Goal: Communication & Community: Share content

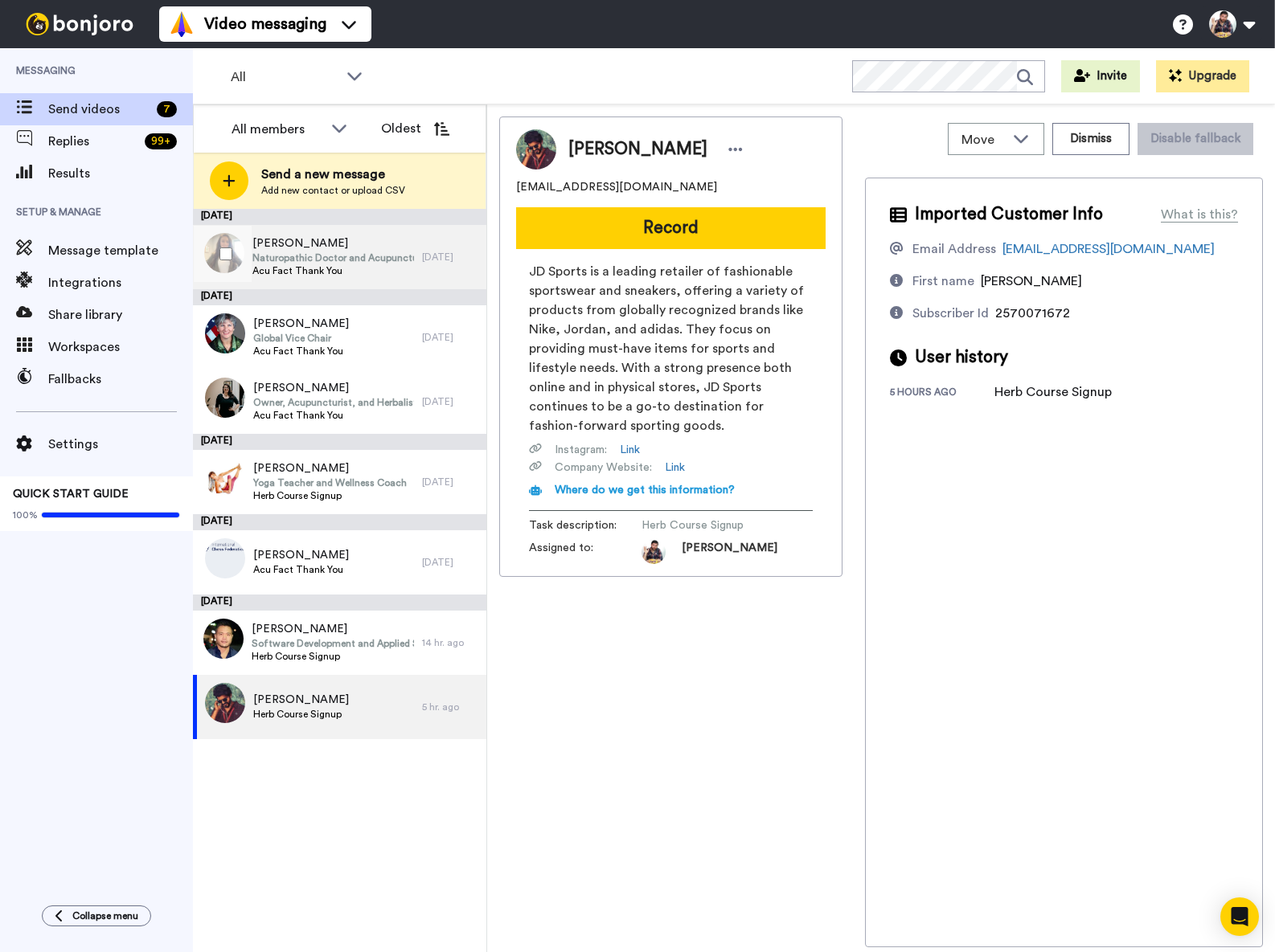
click at [374, 261] on span "Naturopathic Doctor and Acupuncturist" at bounding box center [333, 258] width 162 height 13
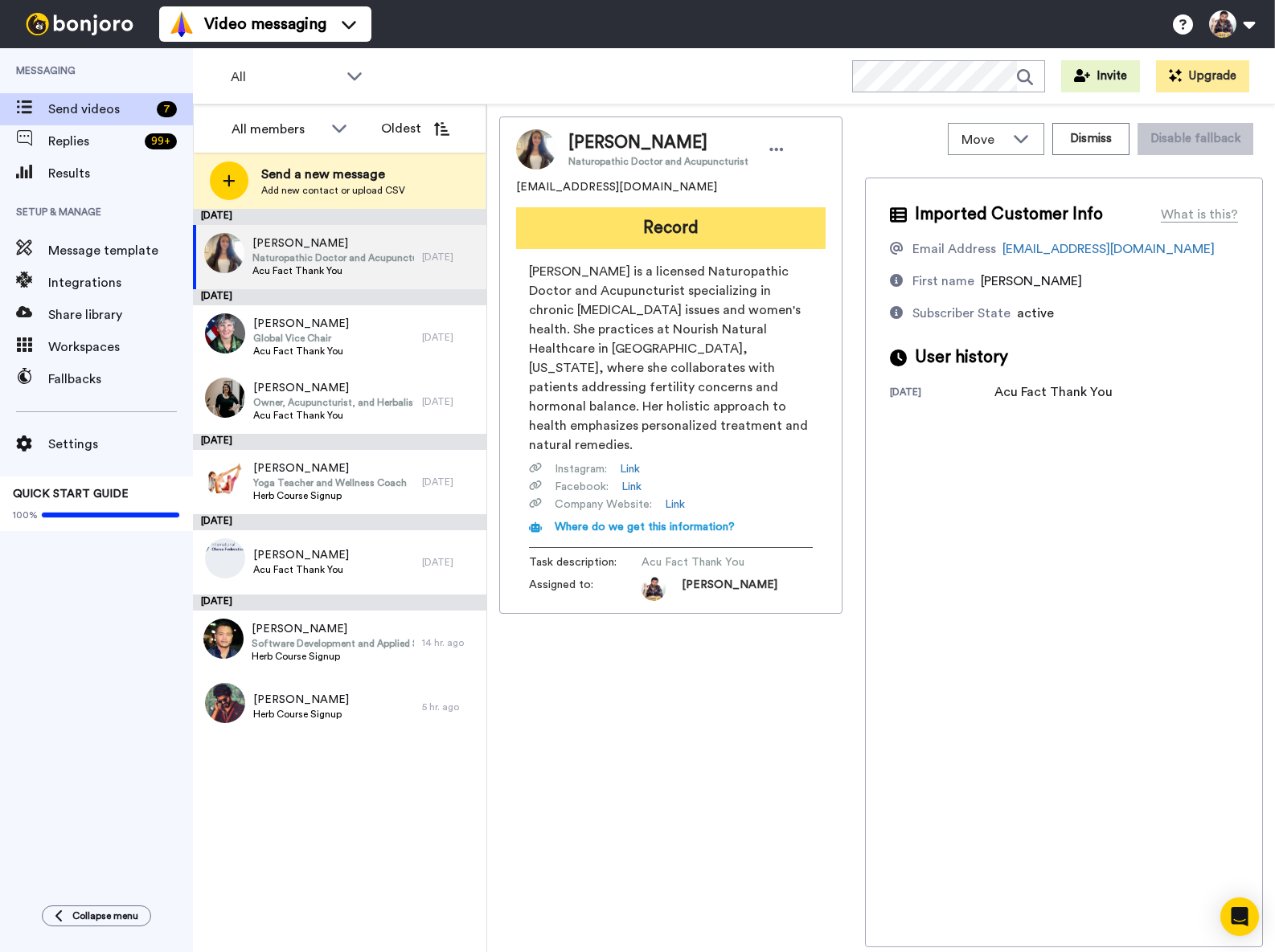
click at [648, 220] on button "Record" at bounding box center [671, 228] width 310 height 42
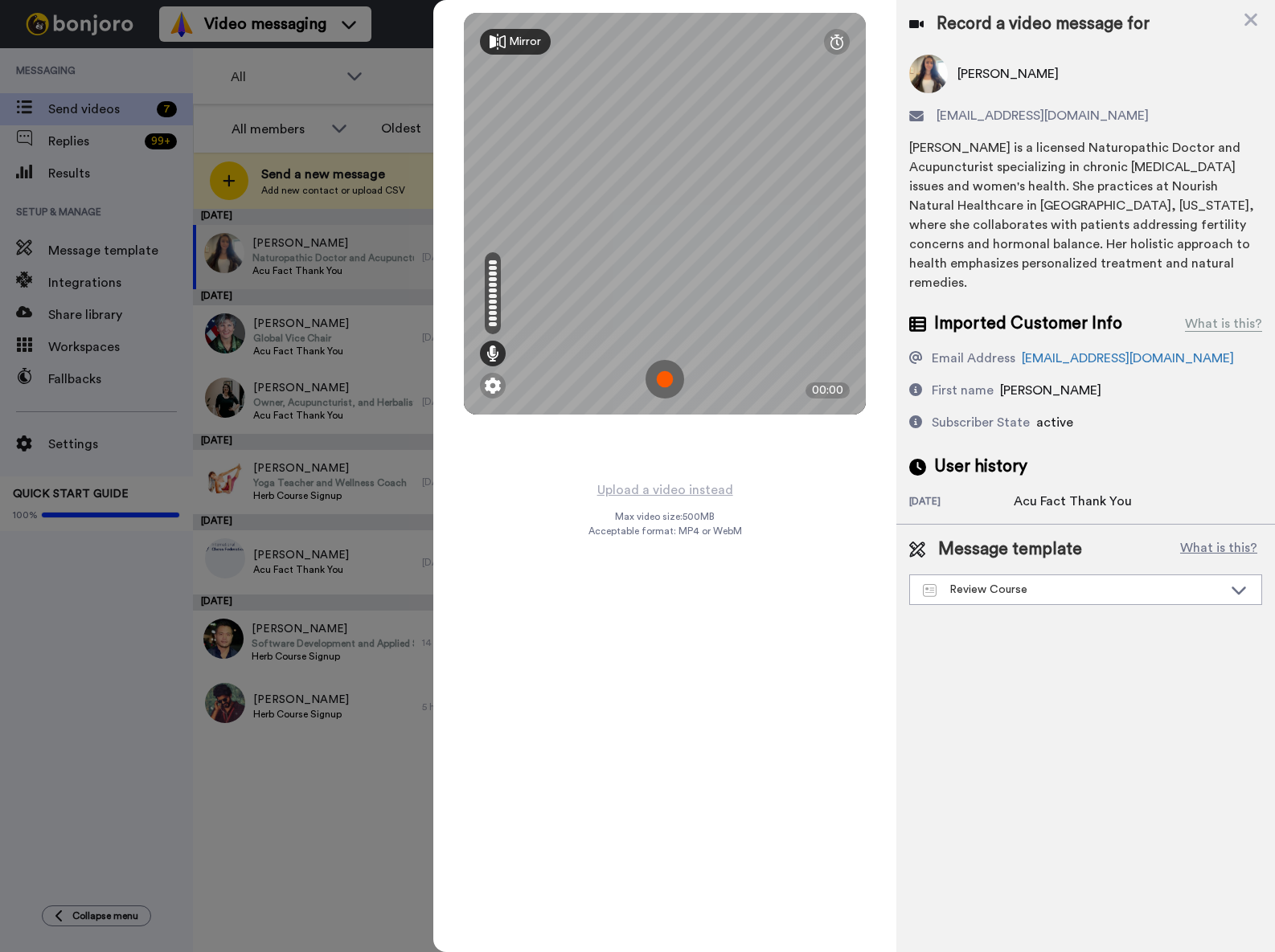
click at [659, 382] on img at bounding box center [664, 379] width 38 height 38
click at [673, 387] on img at bounding box center [664, 379] width 38 height 38
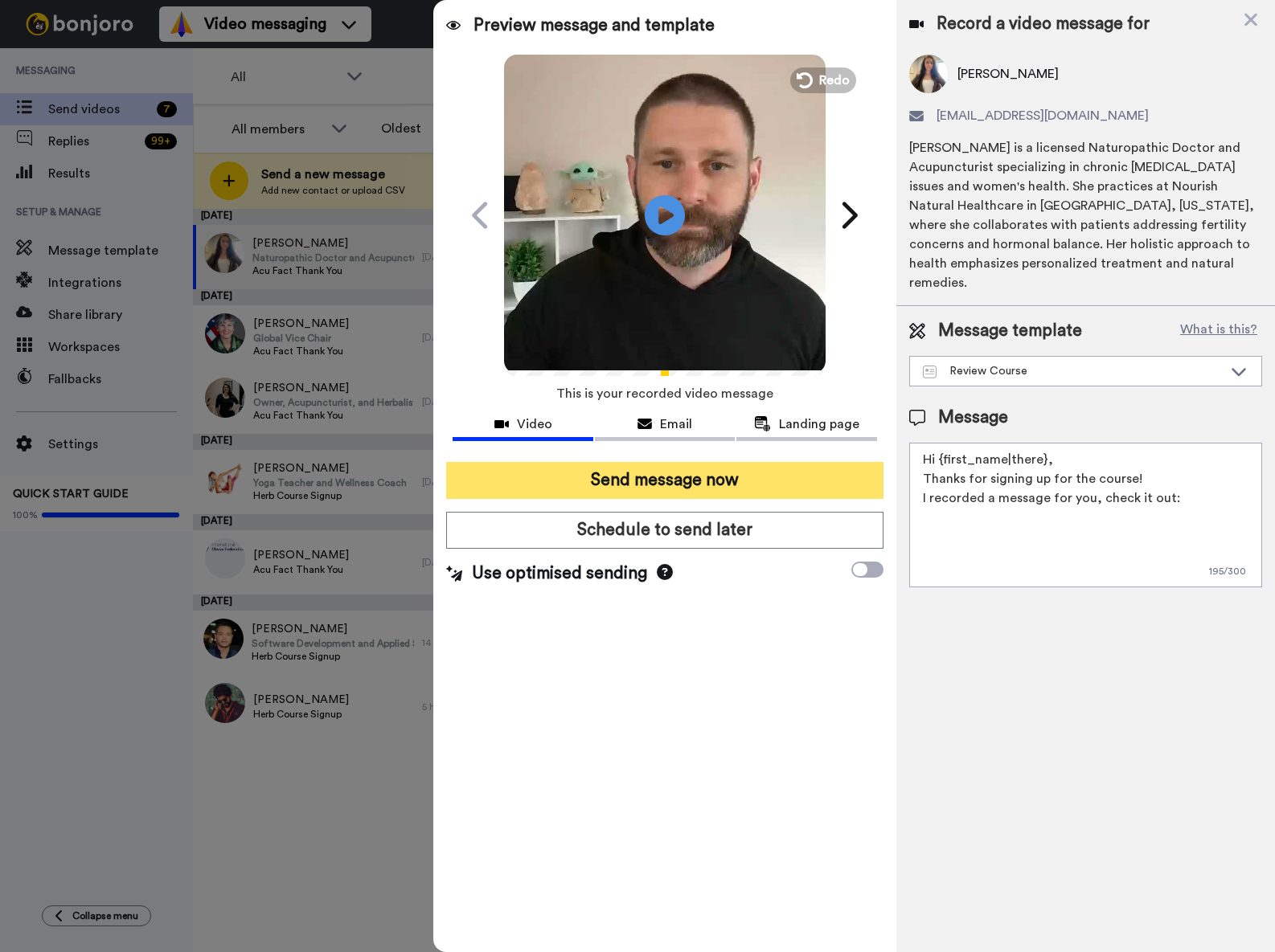
click at [687, 490] on button "Send message now" at bounding box center [664, 481] width 437 height 37
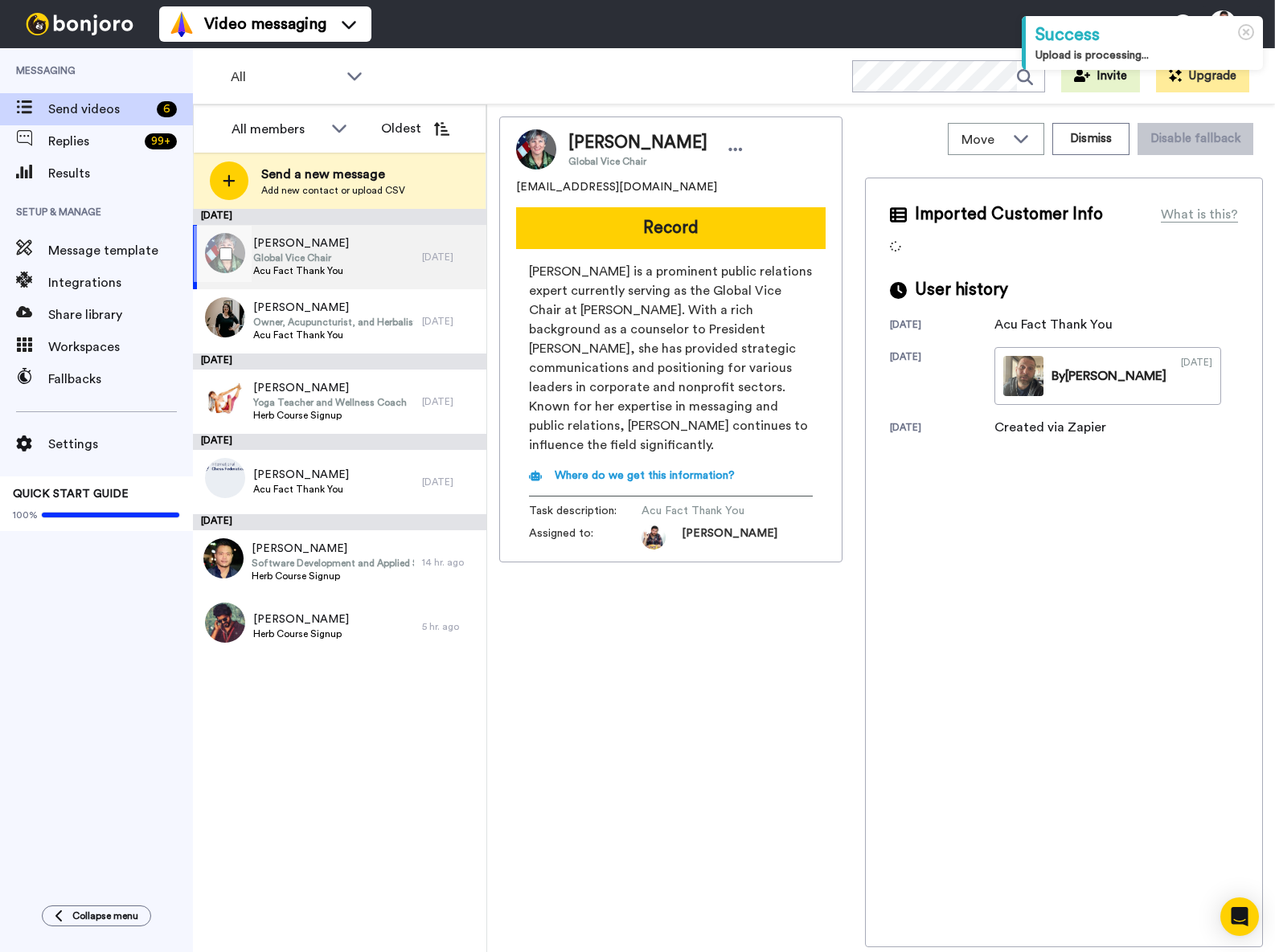
click at [326, 267] on span "Acu Fact Thank You" at bounding box center [301, 271] width 95 height 13
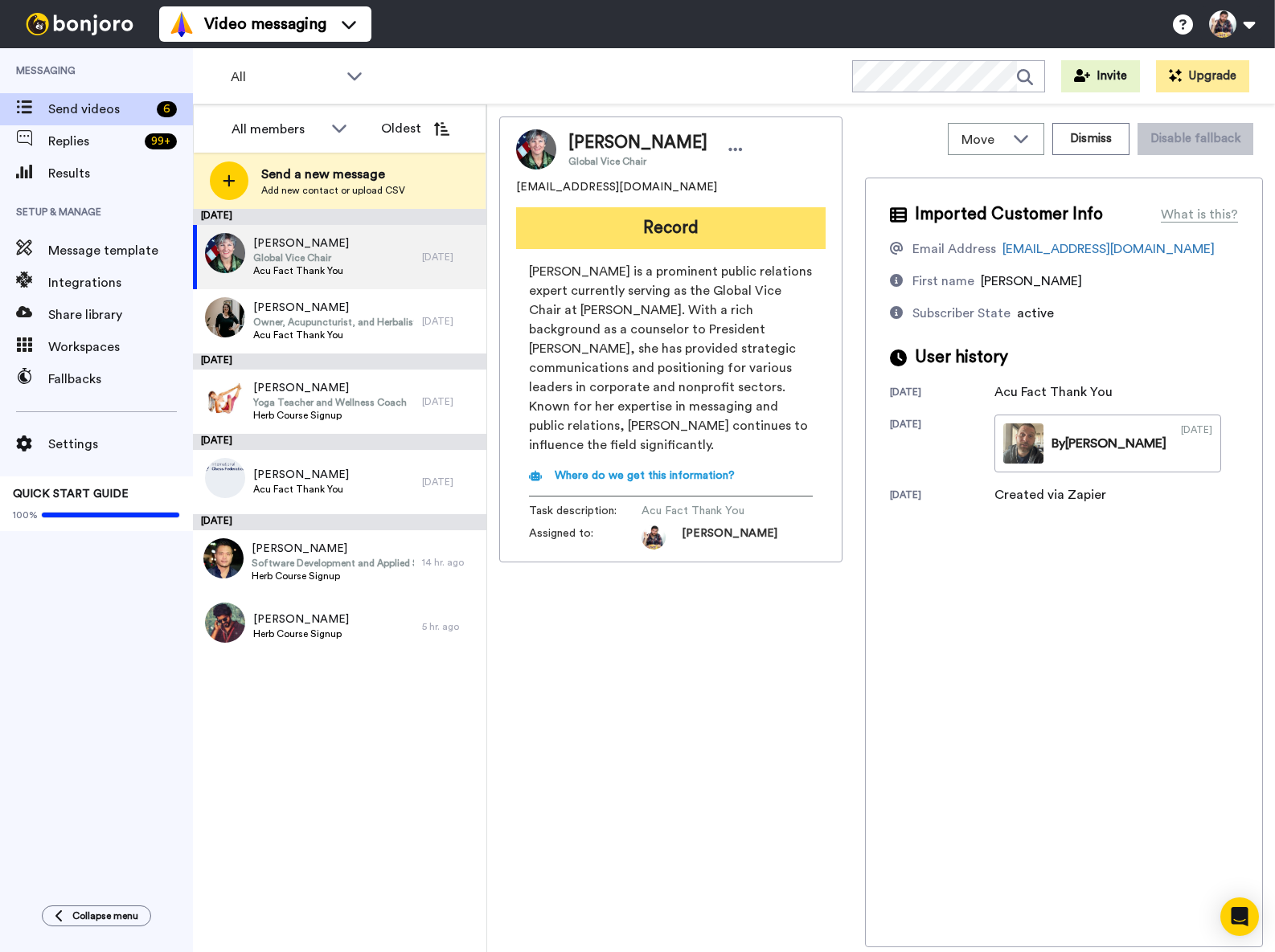
click at [678, 229] on button "Record" at bounding box center [671, 228] width 310 height 42
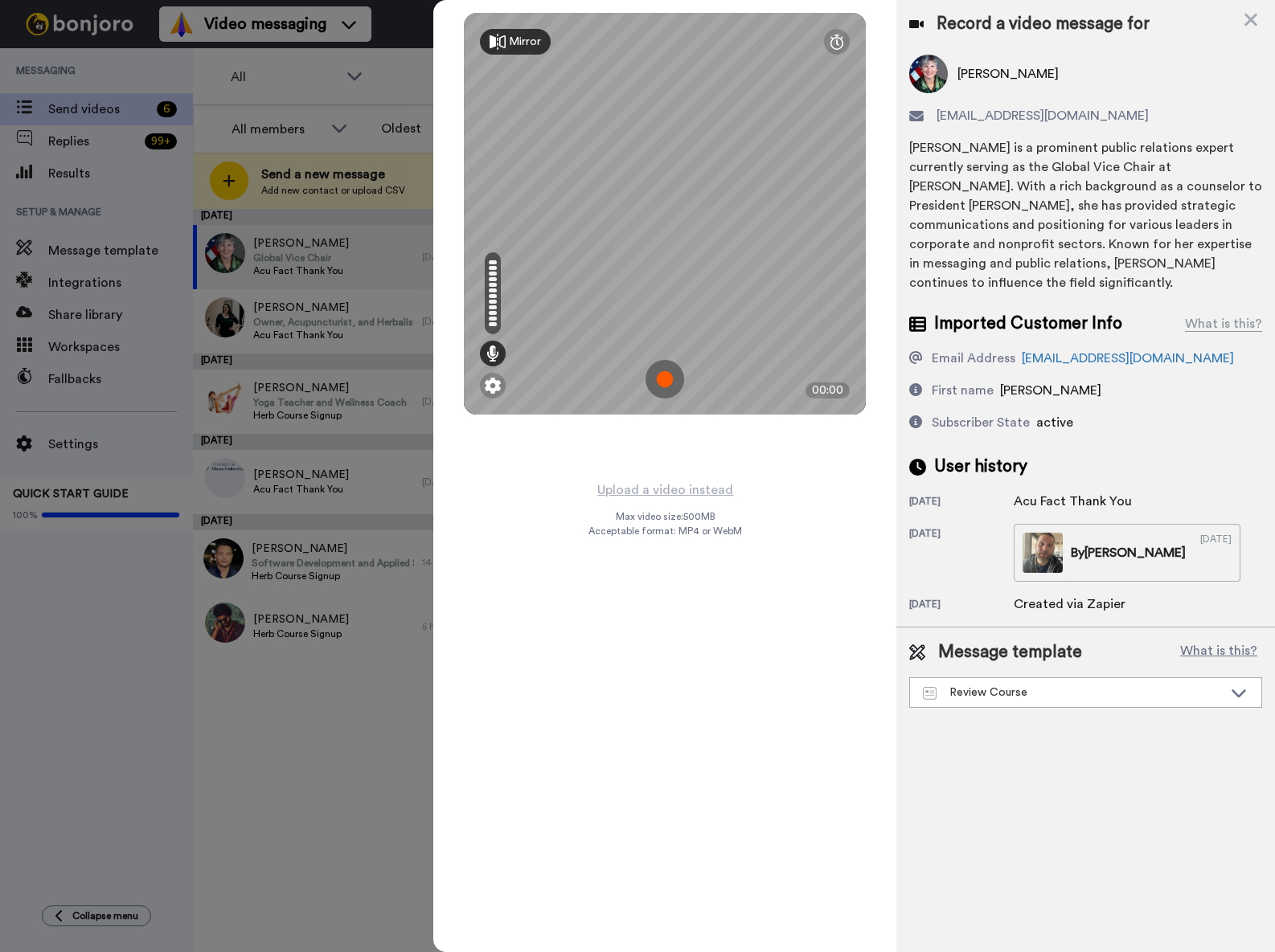
click at [661, 374] on img at bounding box center [664, 379] width 38 height 38
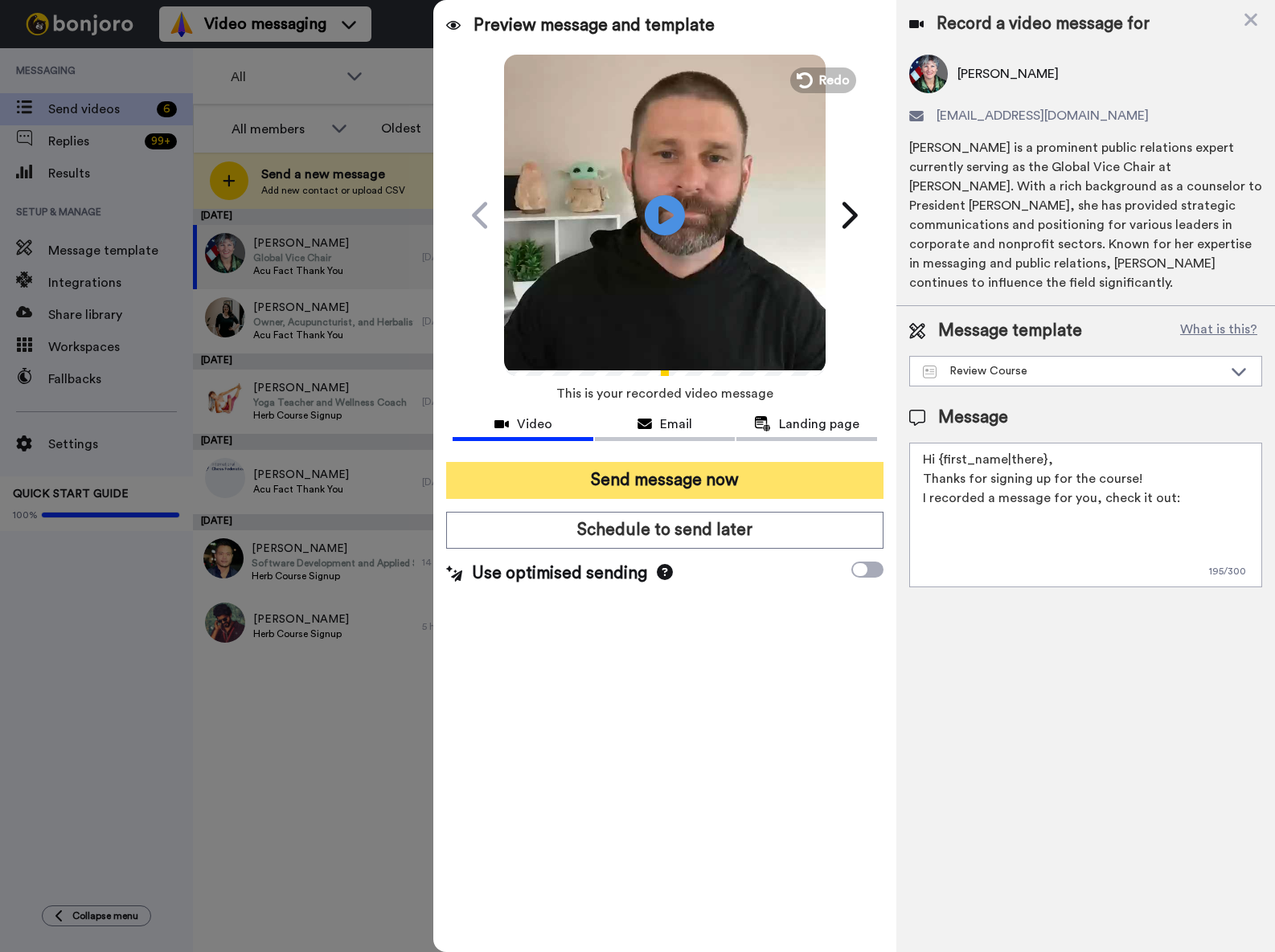
click at [700, 489] on button "Send message now" at bounding box center [664, 481] width 437 height 37
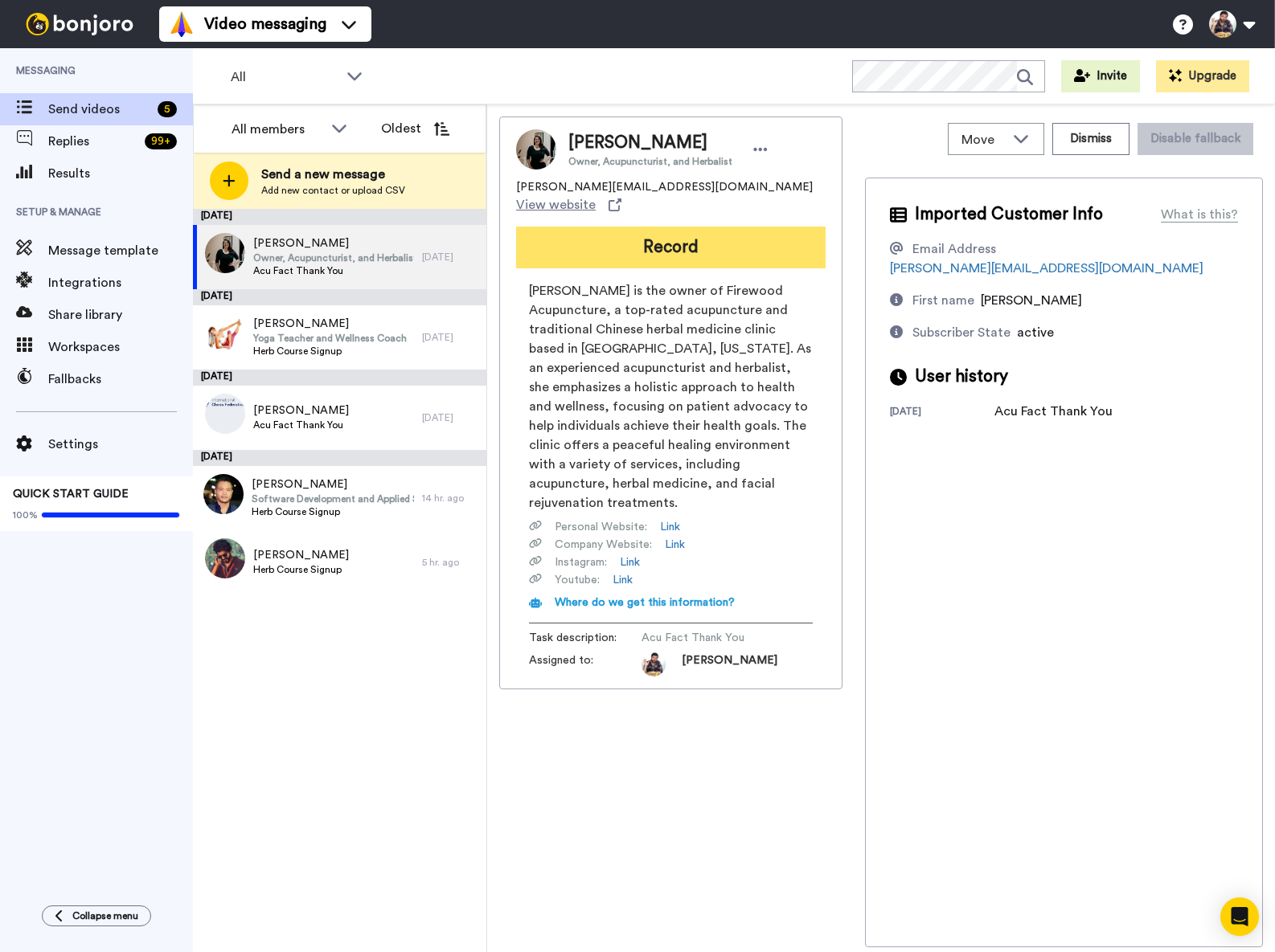
click at [715, 241] on button "Record" at bounding box center [671, 247] width 310 height 42
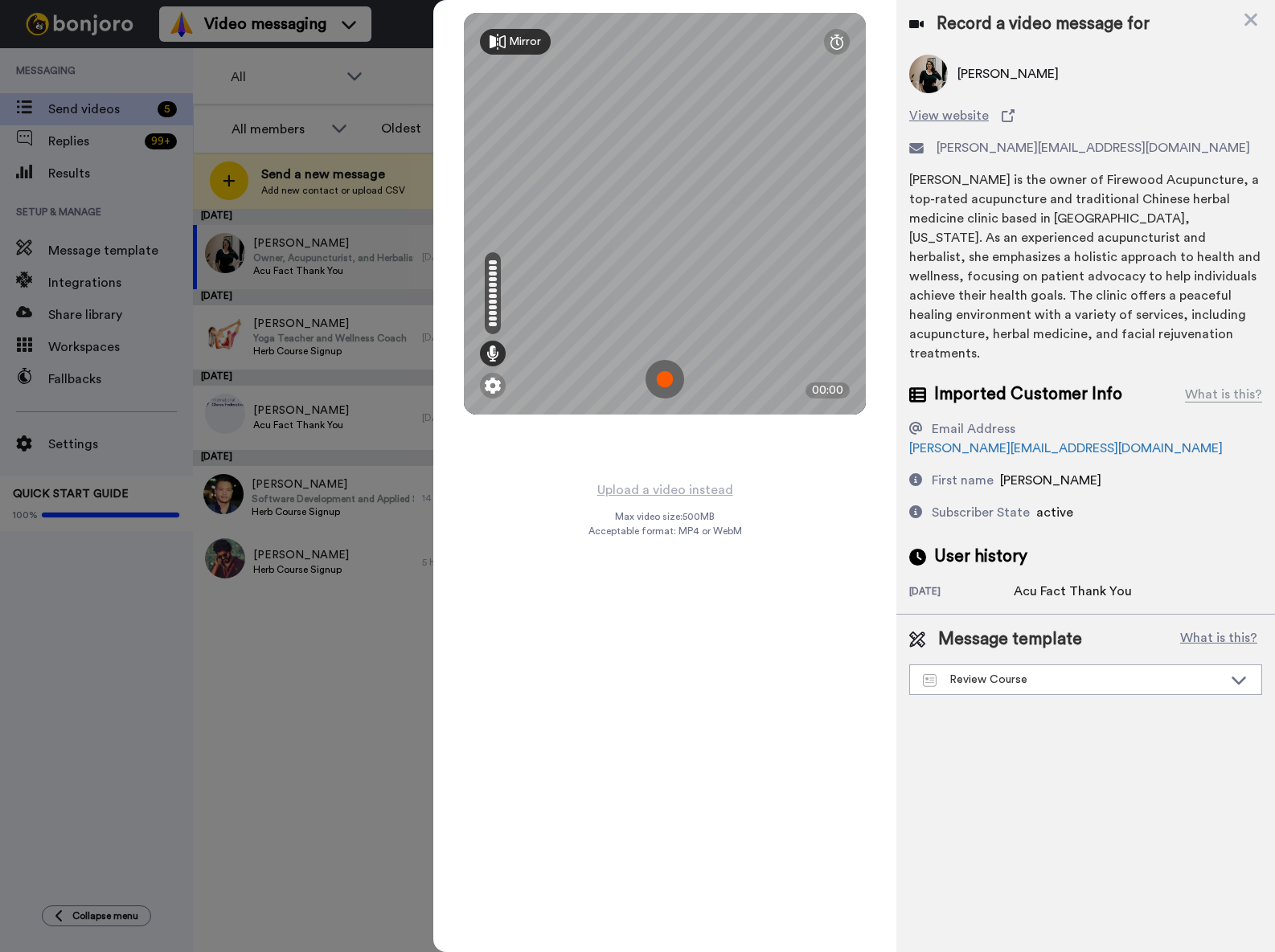
click at [668, 380] on img at bounding box center [664, 379] width 38 height 38
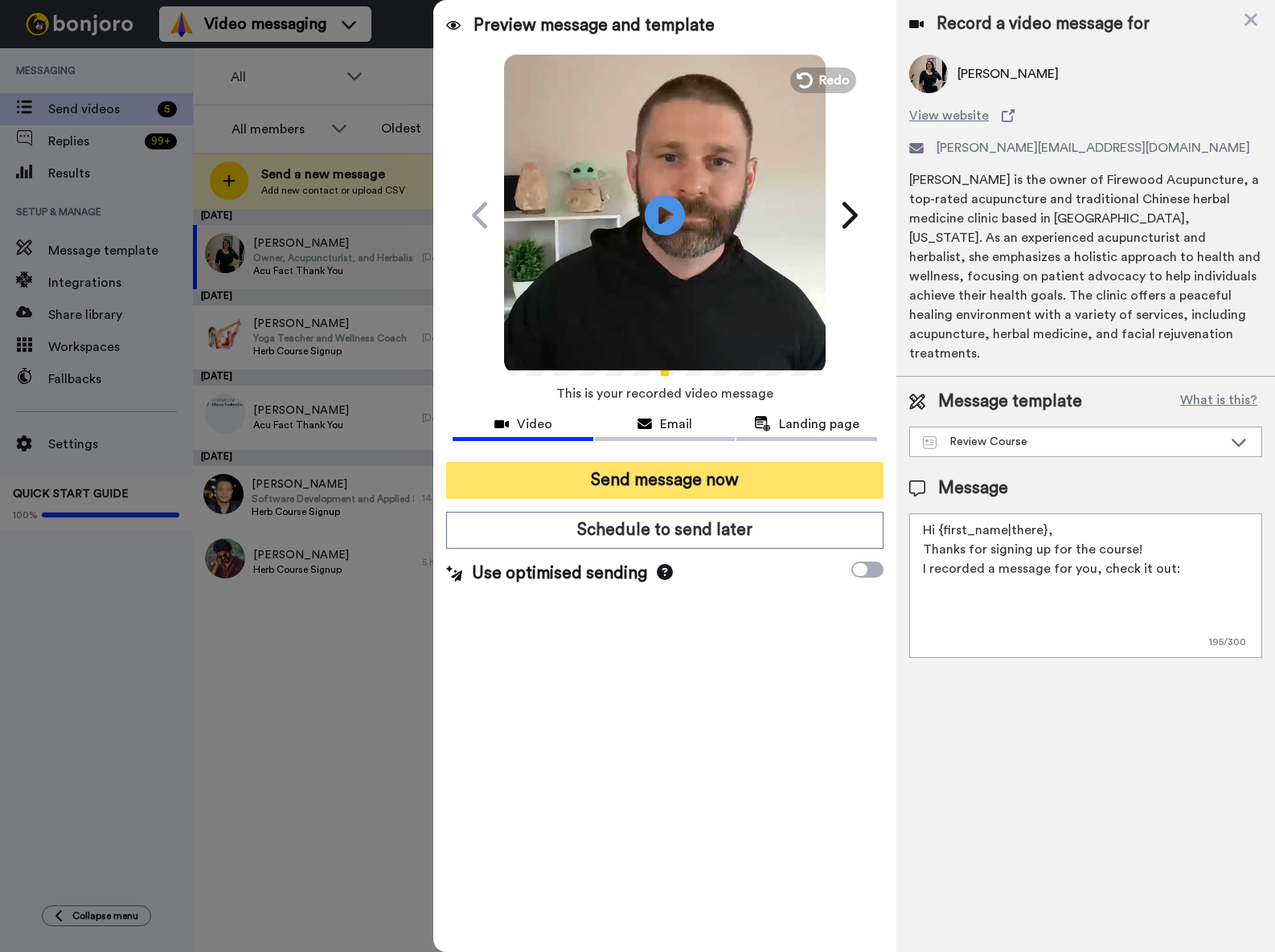
click at [681, 480] on button "Send message now" at bounding box center [664, 481] width 437 height 37
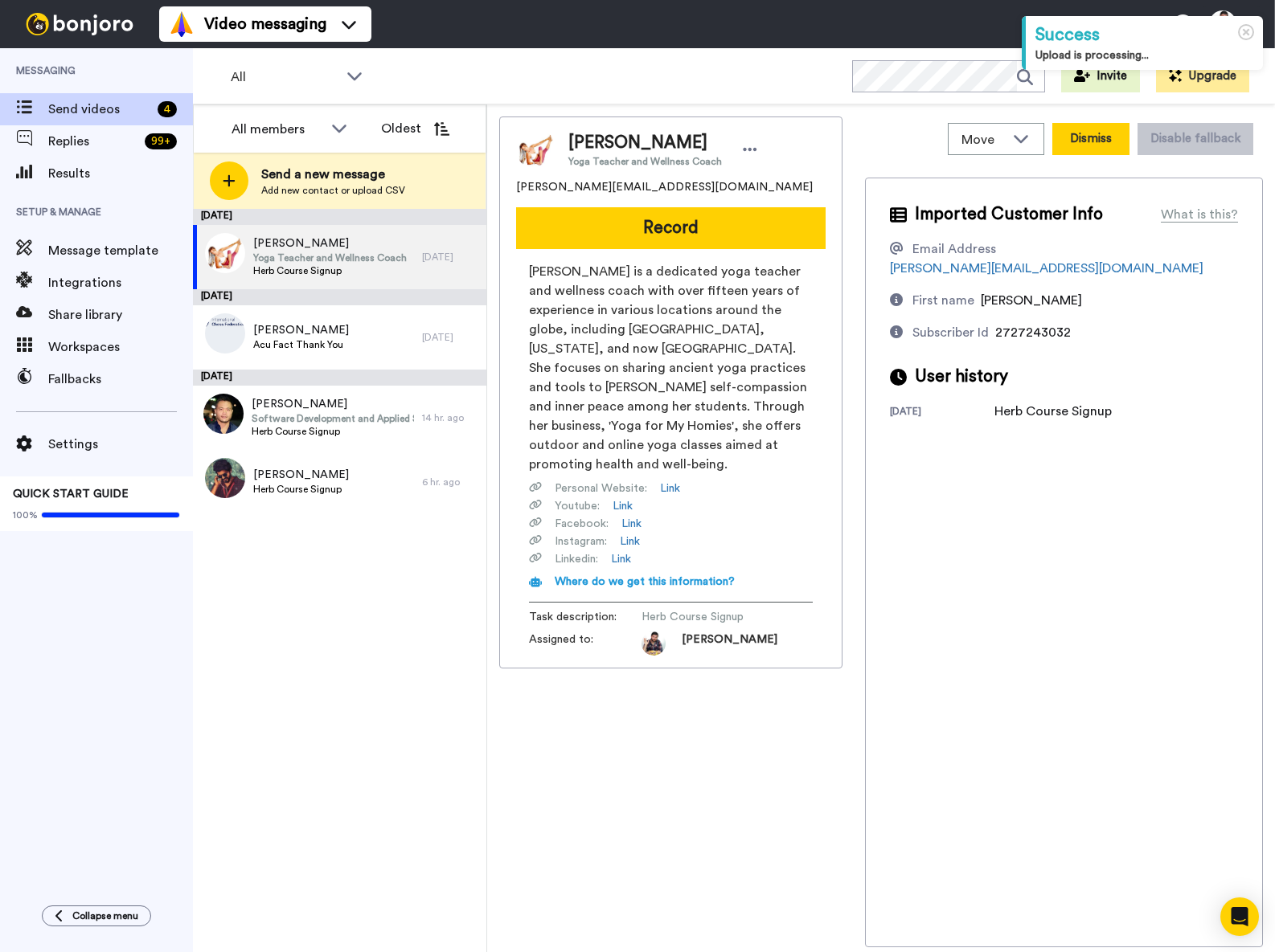
click at [1099, 151] on button "Dismiss" at bounding box center [1091, 138] width 77 height 32
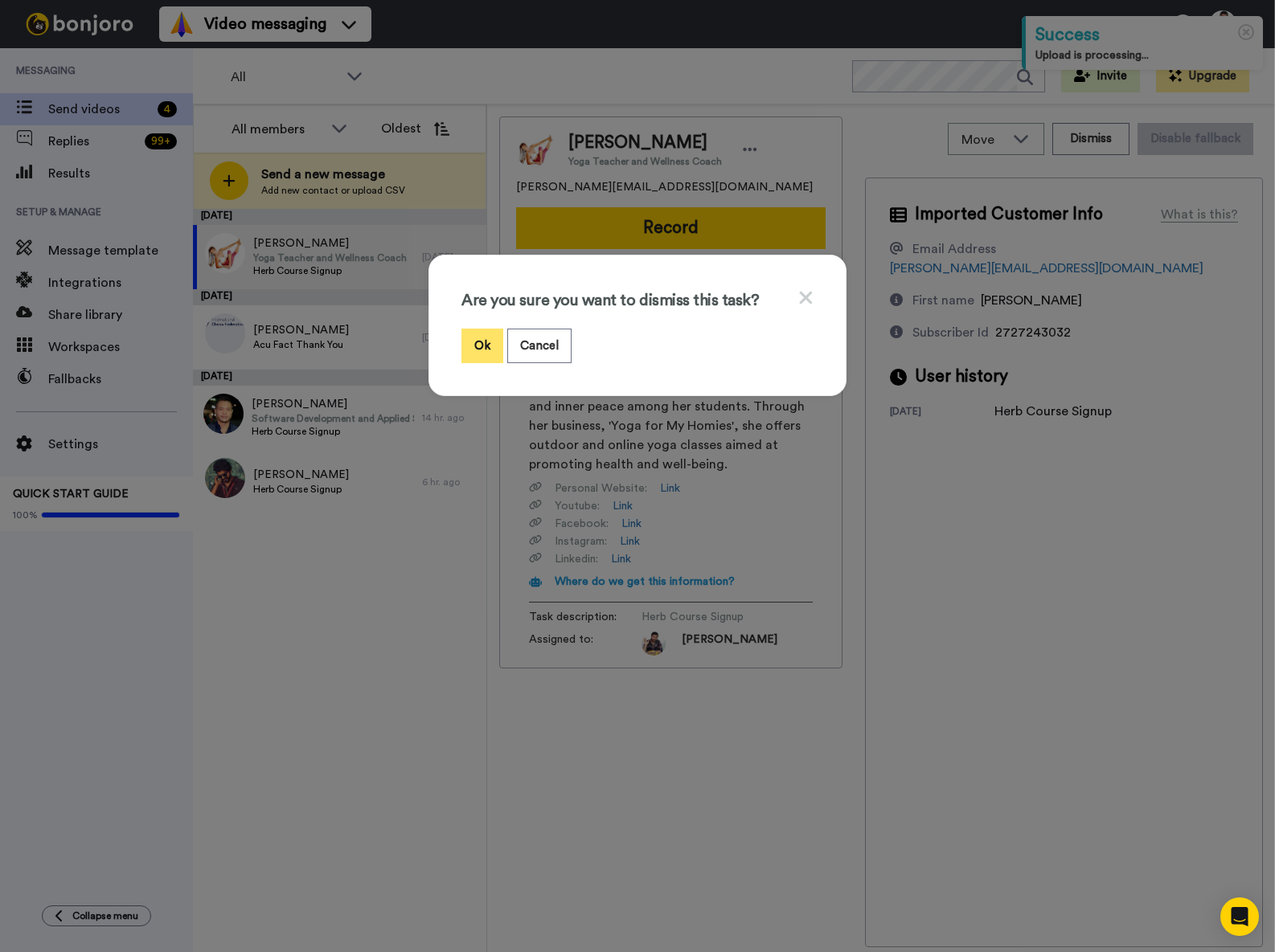
click at [482, 353] on button "Ok" at bounding box center [482, 345] width 42 height 35
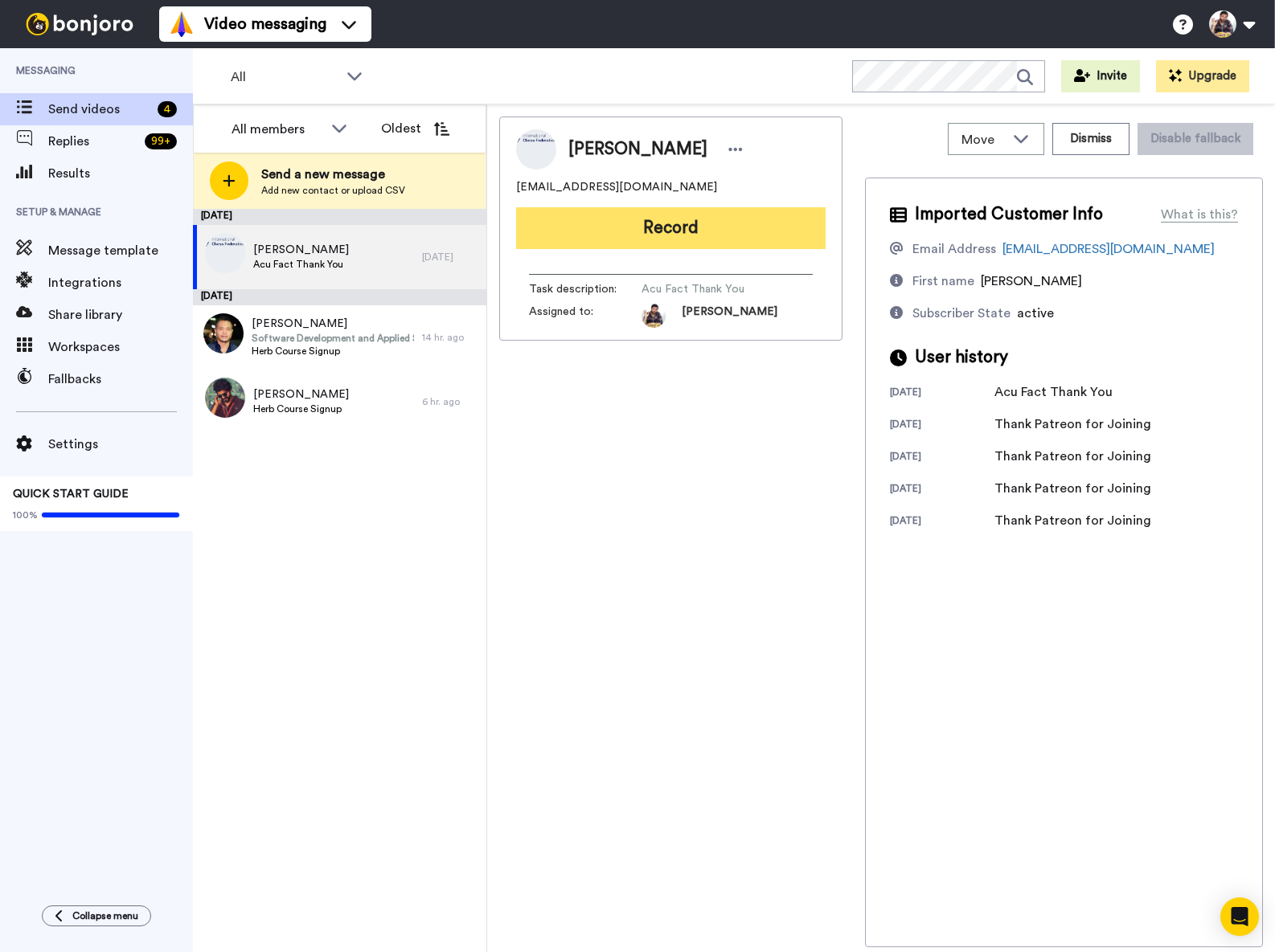
click at [700, 238] on button "Record" at bounding box center [671, 228] width 310 height 42
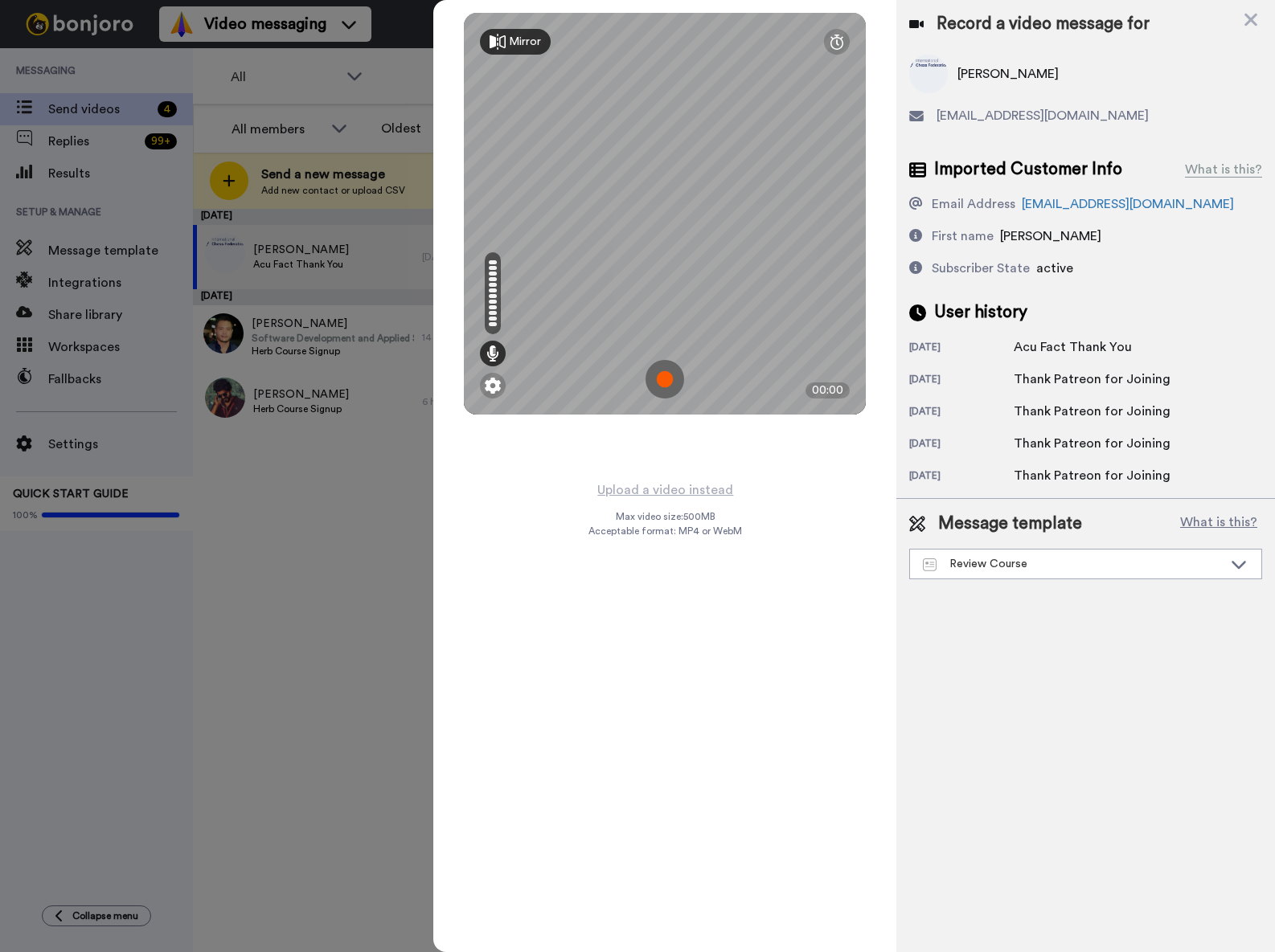
click at [667, 382] on img at bounding box center [664, 379] width 38 height 38
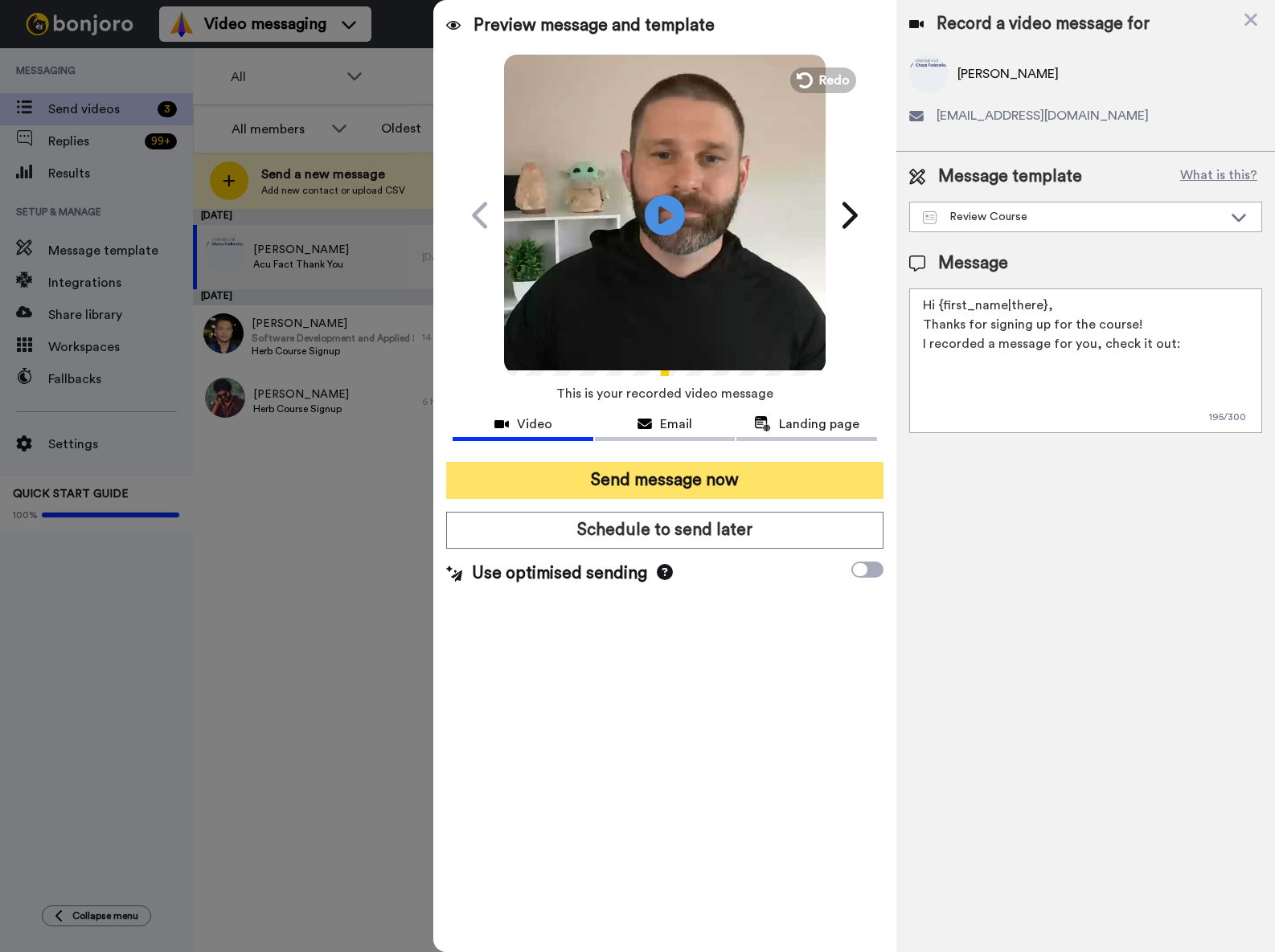
click at [678, 483] on button "Send message now" at bounding box center [664, 481] width 437 height 37
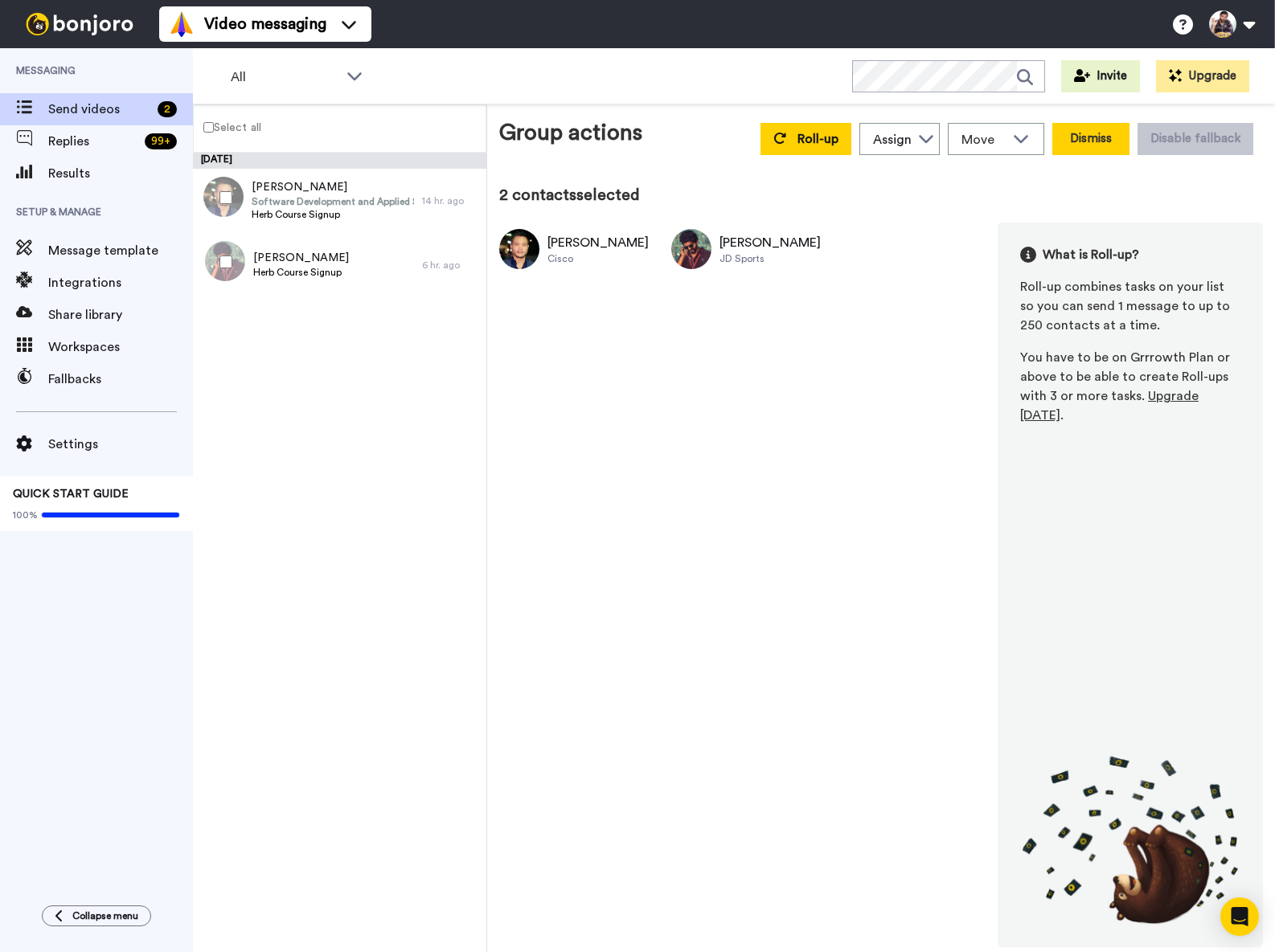
click at [1077, 128] on button "Dismiss" at bounding box center [1091, 138] width 77 height 32
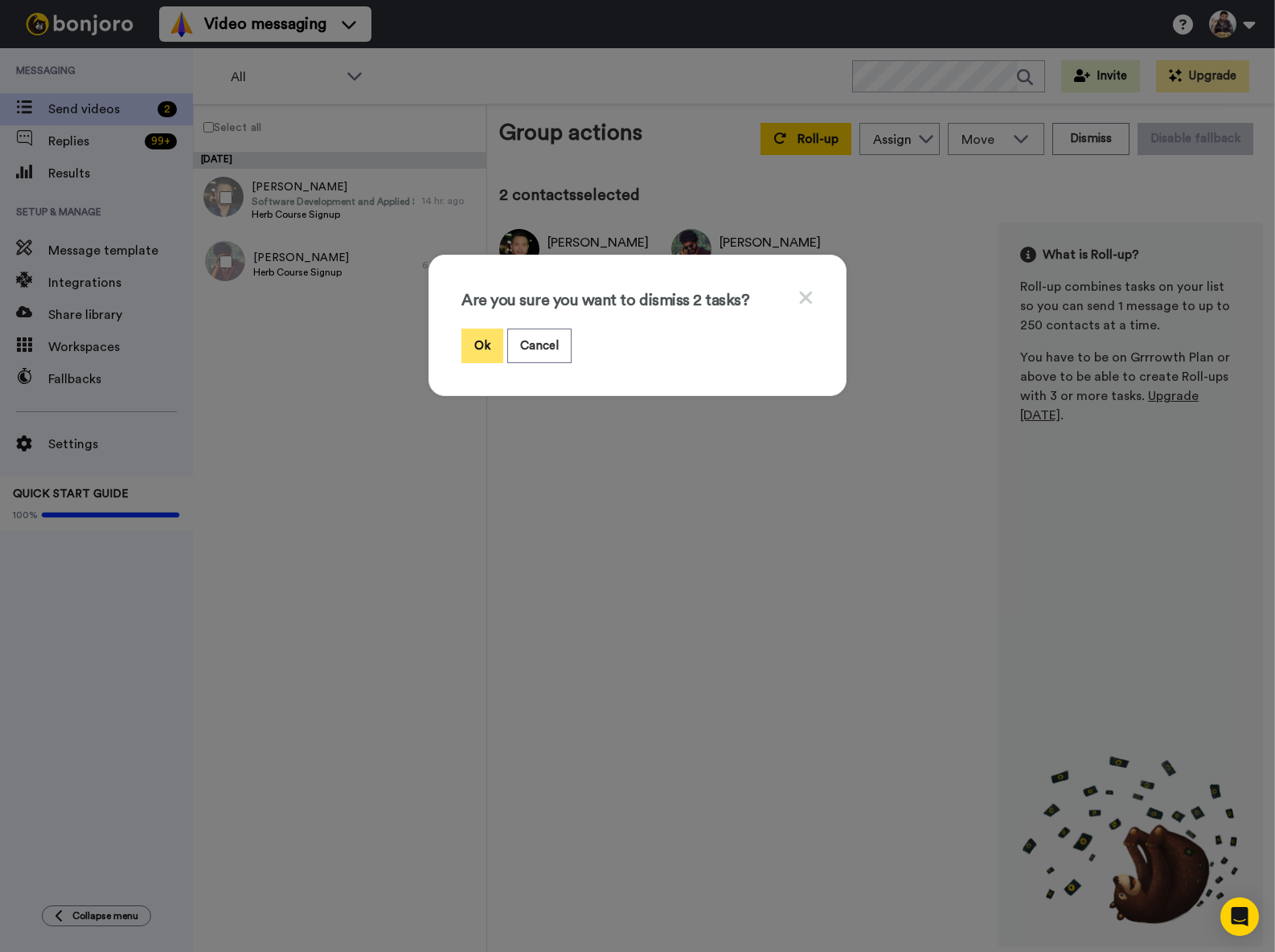
click at [471, 335] on button "Ok" at bounding box center [482, 345] width 42 height 35
